Goal: Information Seeking & Learning: Learn about a topic

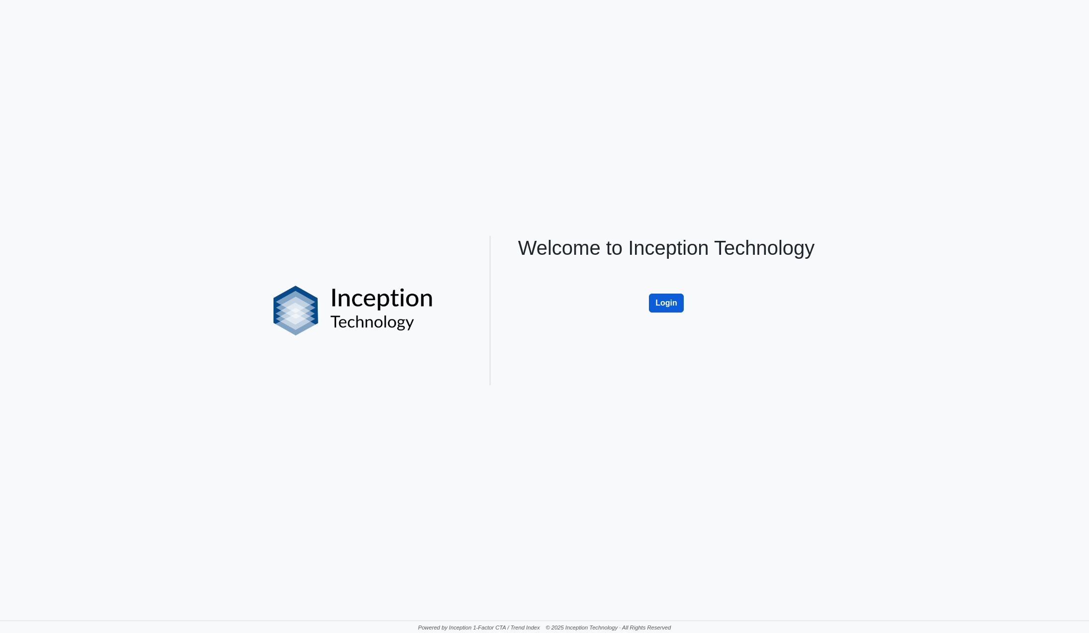
click at [671, 299] on button "Login" at bounding box center [666, 302] width 35 height 19
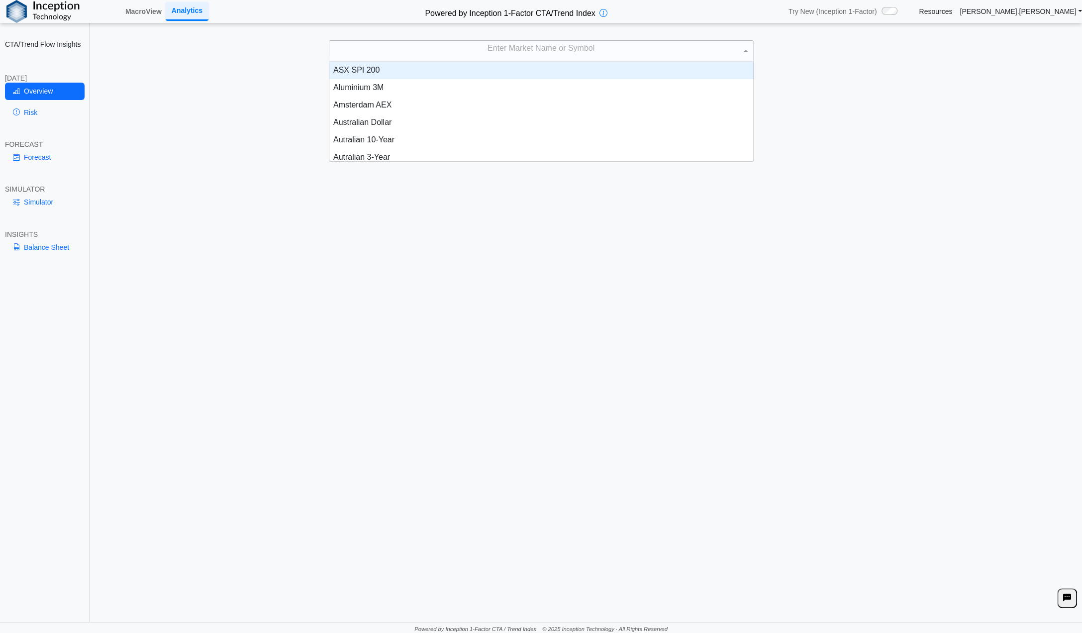
scroll to position [92, 416]
click at [493, 49] on div "Enter Market Name or Symbol" at bounding box center [541, 51] width 424 height 20
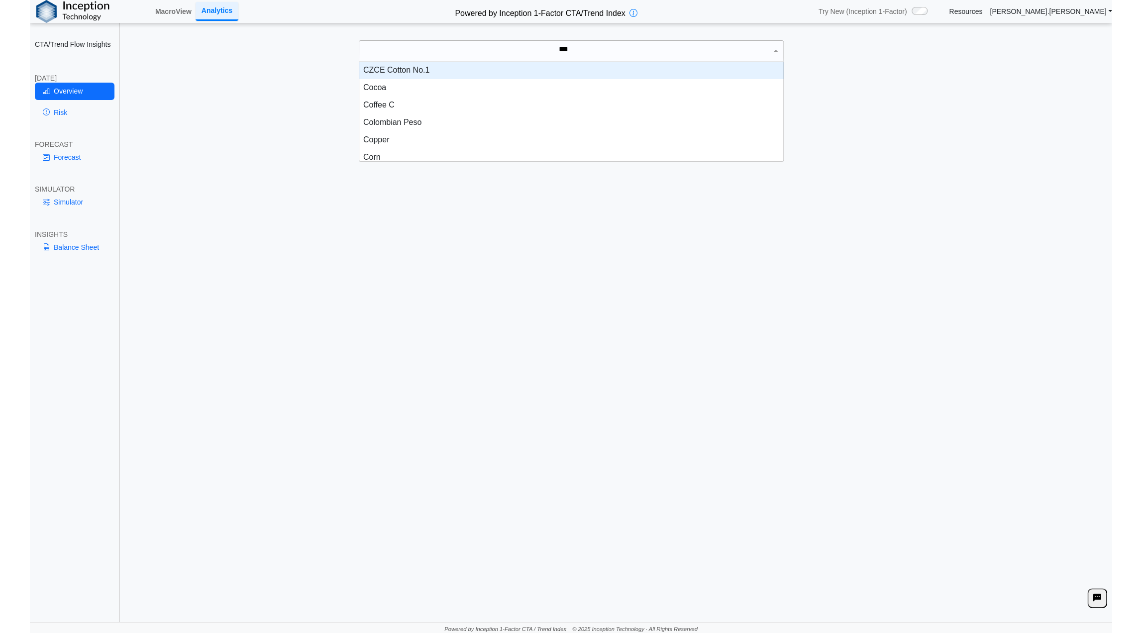
scroll to position [27, 416]
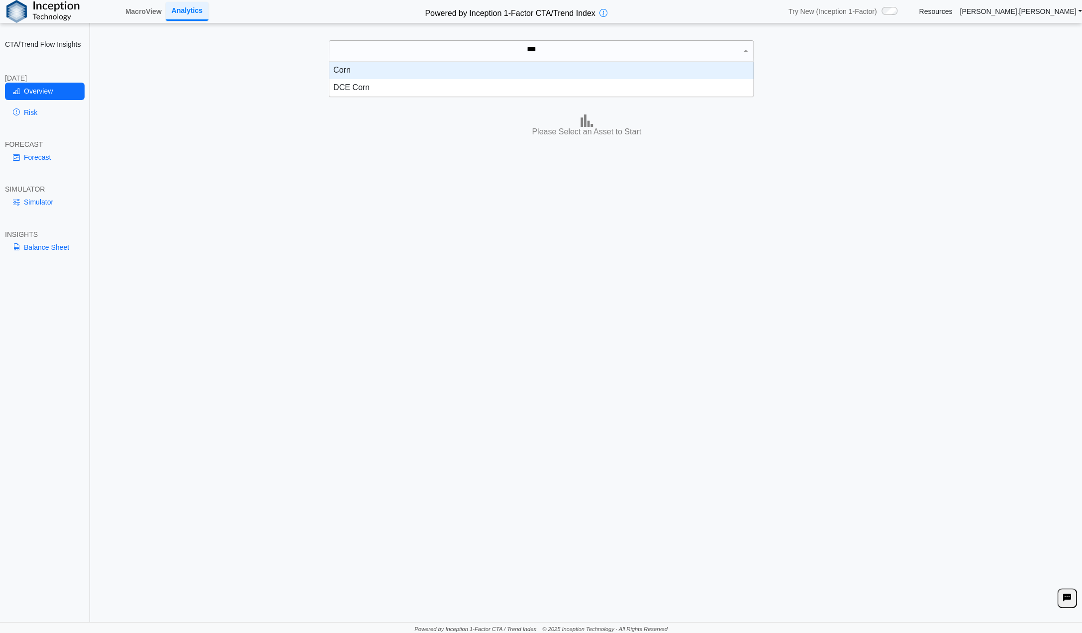
type input "****"
click at [348, 72] on div "Corn" at bounding box center [541, 70] width 424 height 17
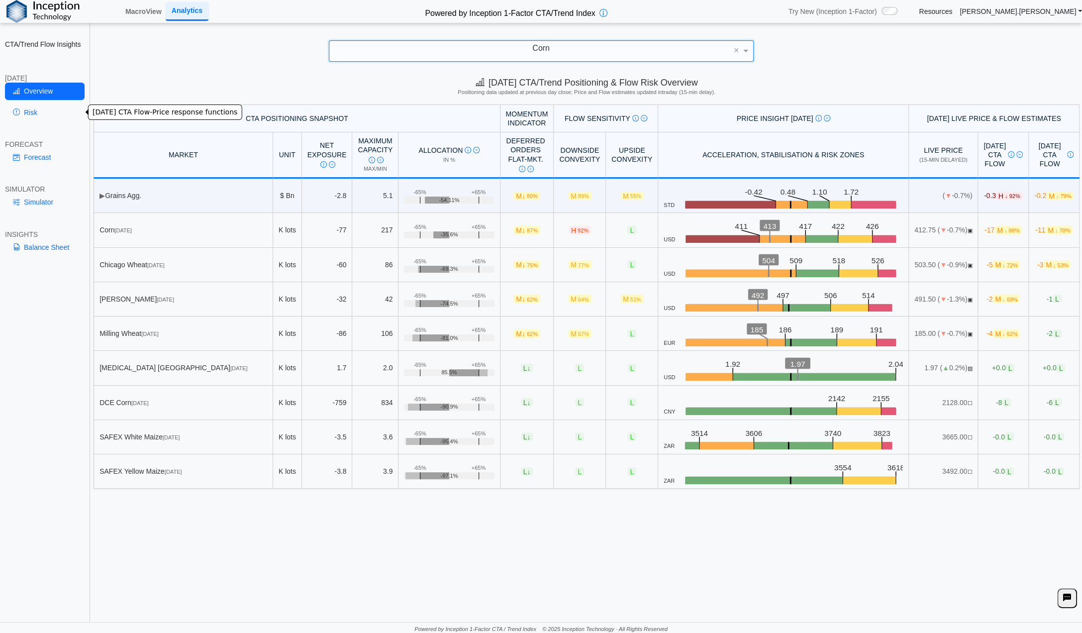
click at [32, 112] on link "Risk" at bounding box center [45, 112] width 80 height 17
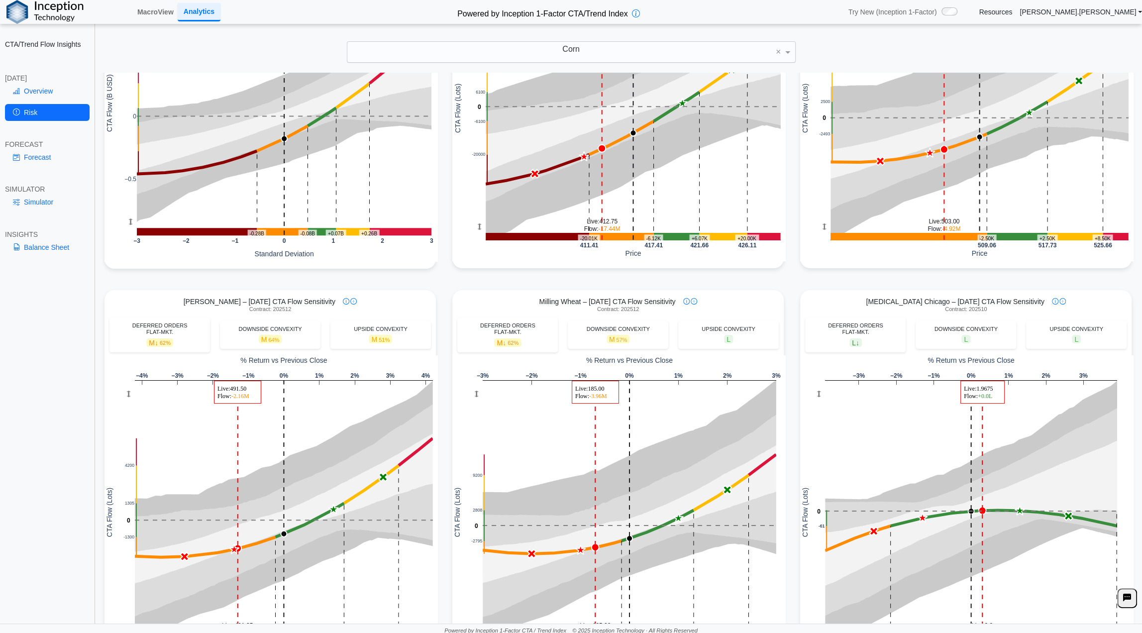
scroll to position [0, 0]
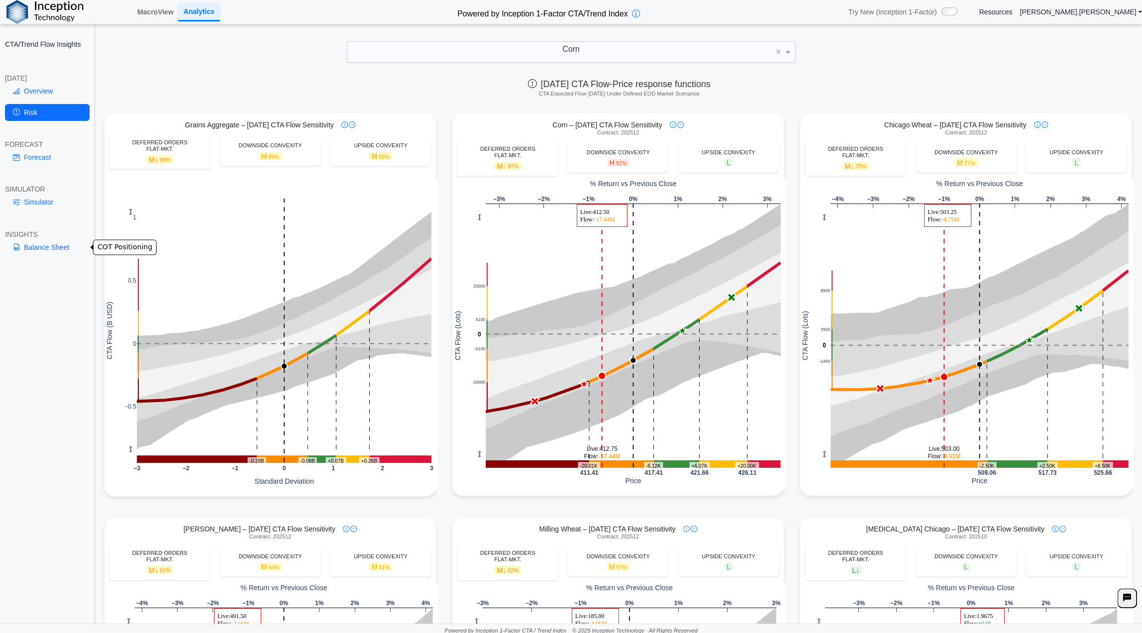
click at [48, 246] on link "Balance Sheet" at bounding box center [47, 247] width 85 height 17
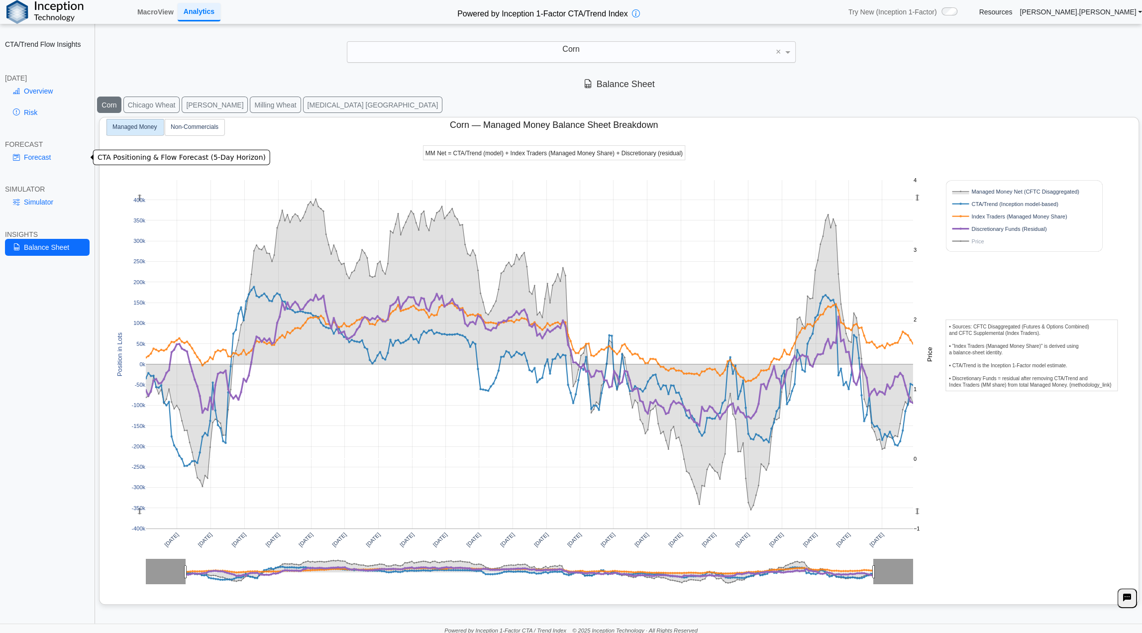
click at [37, 153] on link "Forecast" at bounding box center [47, 157] width 85 height 17
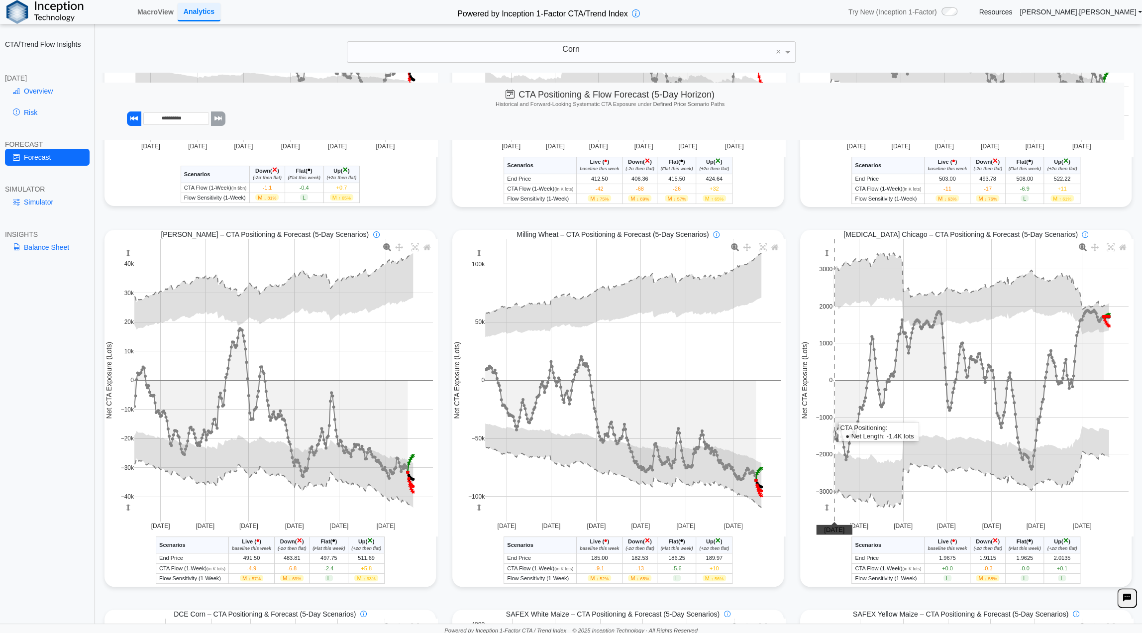
scroll to position [290, 0]
click at [586, 50] on div "Corn" at bounding box center [571, 52] width 448 height 20
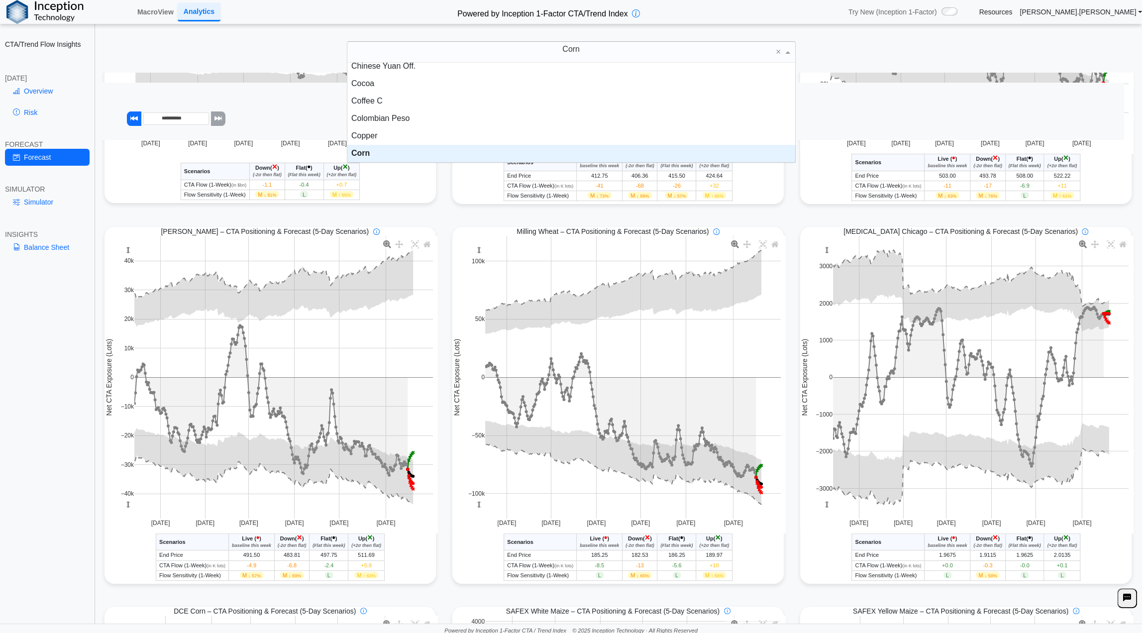
scroll to position [0, 0]
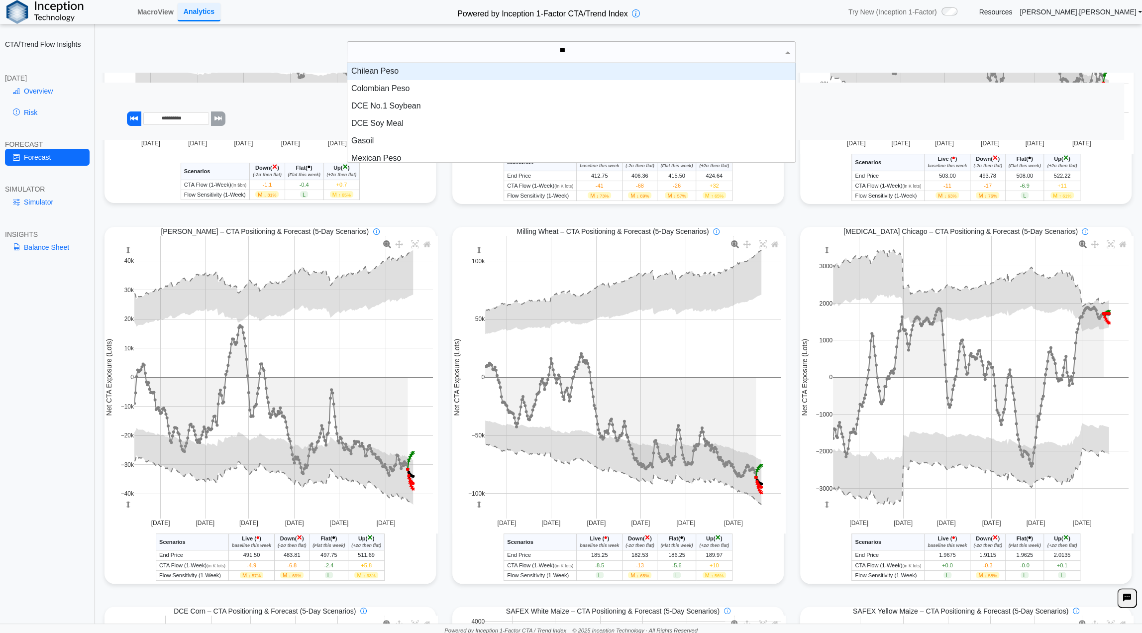
type input "***"
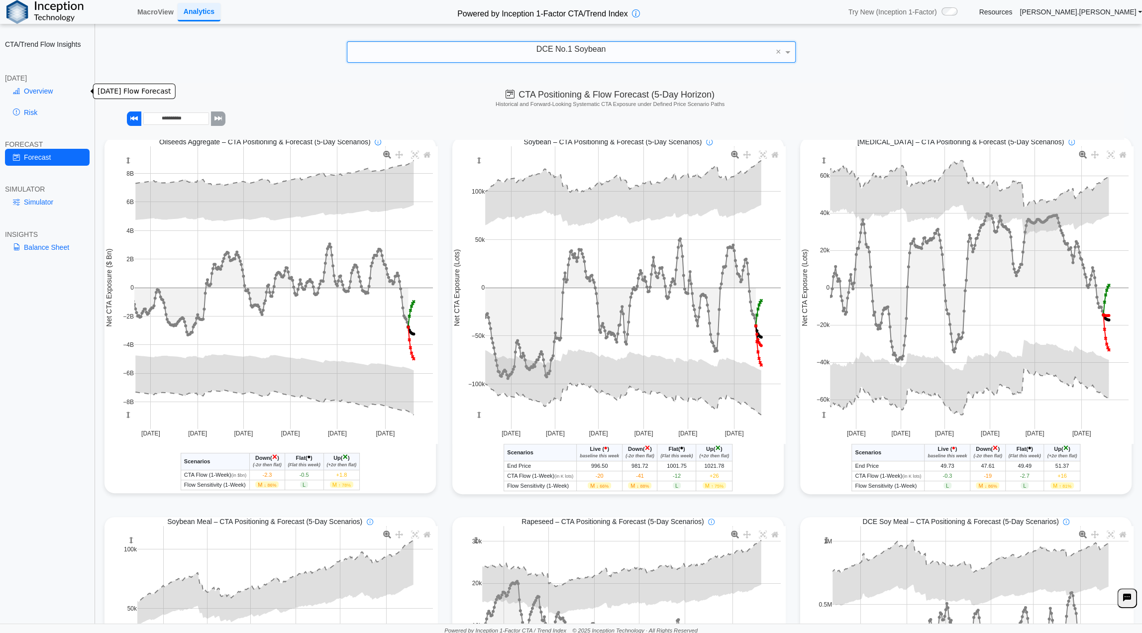
click at [46, 87] on link "Overview" at bounding box center [47, 91] width 85 height 17
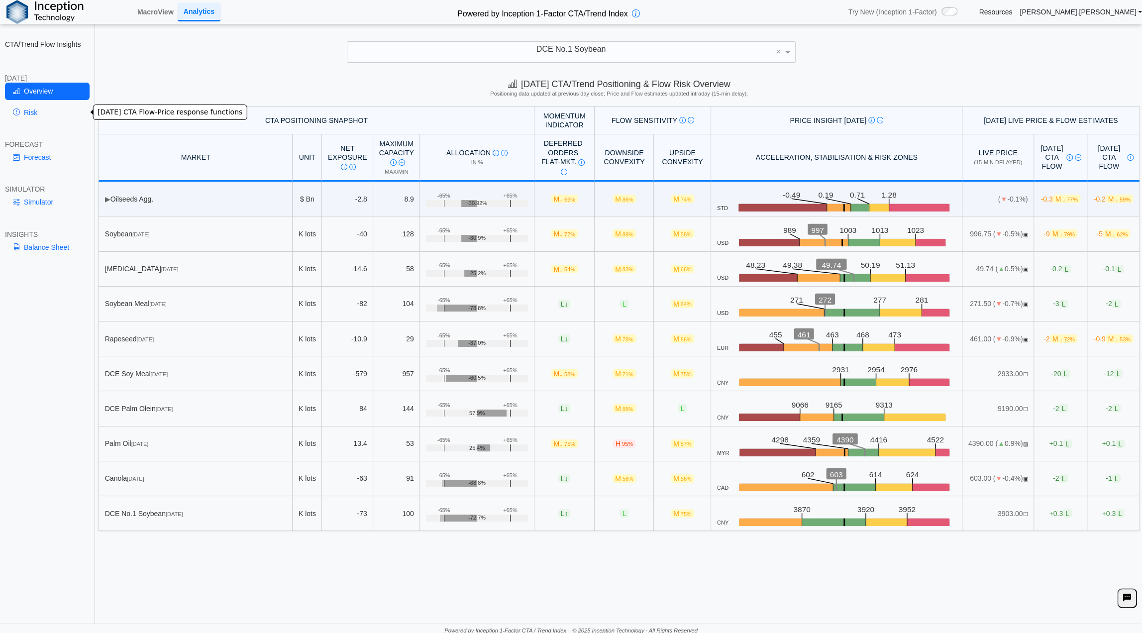
click at [32, 114] on link "Risk" at bounding box center [47, 112] width 85 height 17
